Goal: Navigation & Orientation: Find specific page/section

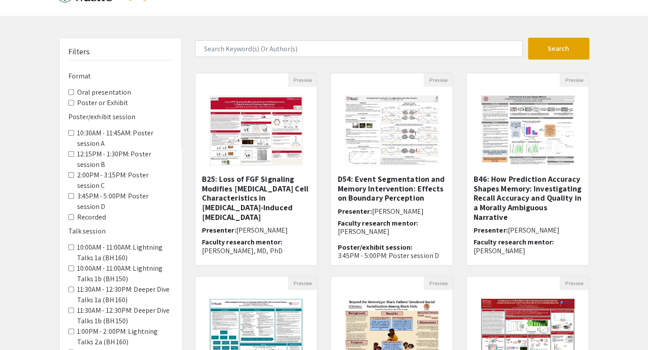
scroll to position [231, 0]
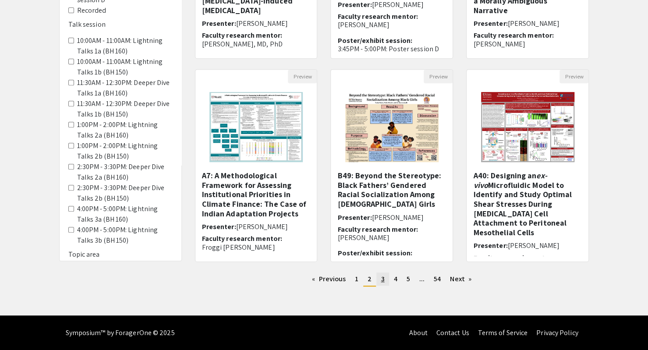
click at [383, 281] on span "3" at bounding box center [383, 278] width 4 height 9
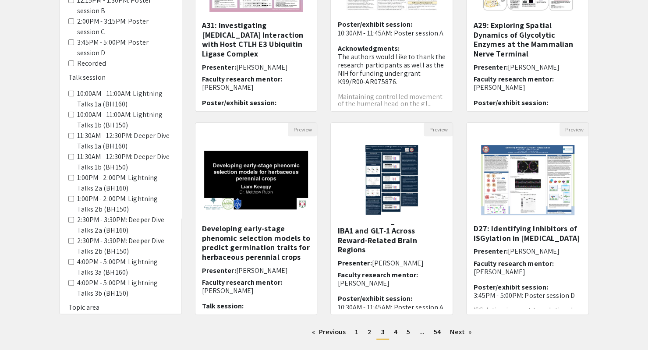
scroll to position [231, 0]
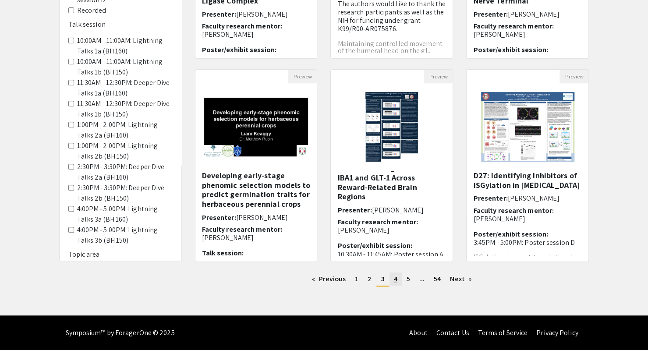
click at [395, 282] on span "4" at bounding box center [396, 278] width 4 height 9
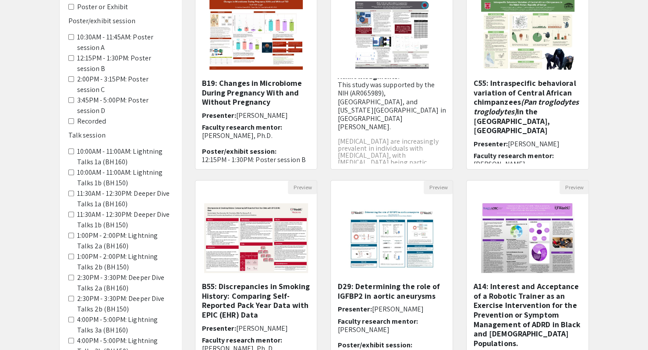
scroll to position [231, 0]
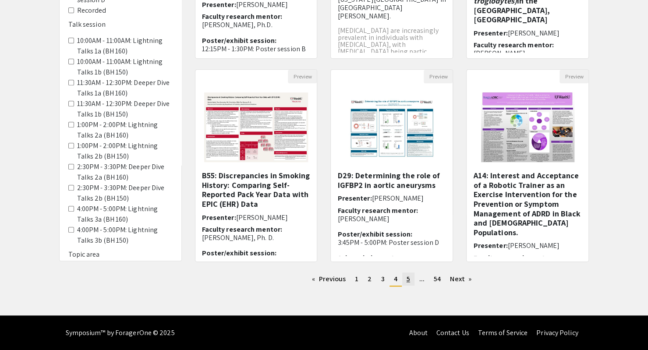
click at [413, 281] on link "page 5" at bounding box center [408, 279] width 12 height 13
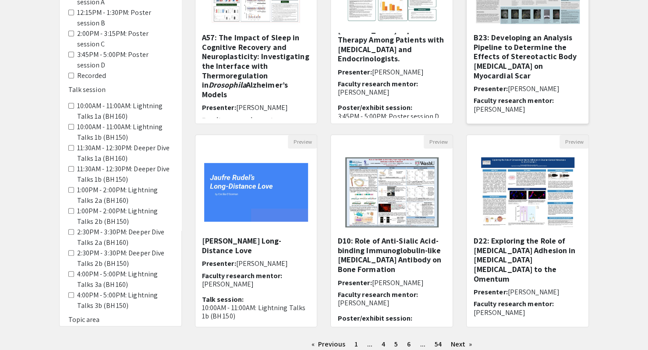
scroll to position [170, 0]
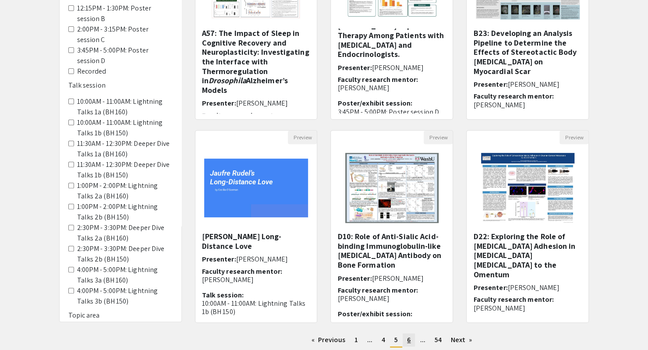
click at [409, 339] on span "6" at bounding box center [409, 339] width 4 height 9
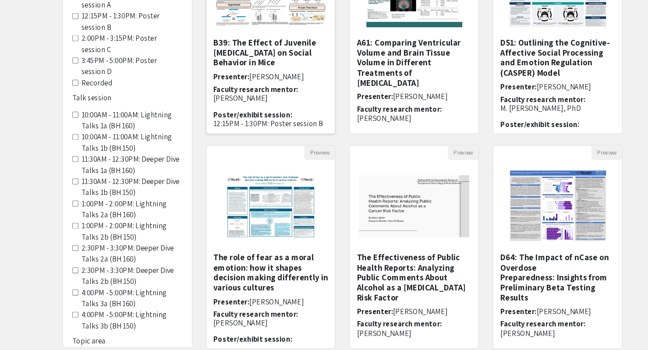
scroll to position [144, 0]
